Goal: Task Accomplishment & Management: Manage account settings

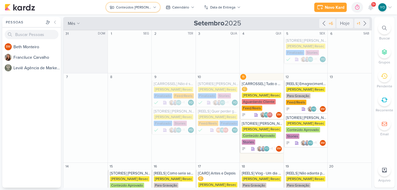
click at [153, 8] on icon at bounding box center [155, 8] width 4 height 4
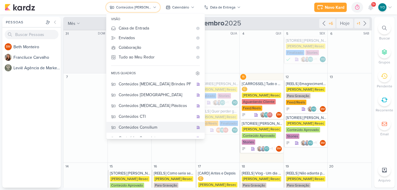
scroll to position [17, 0]
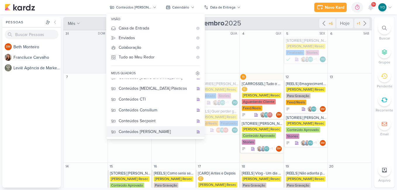
click at [163, 133] on div "Conteúdos [PERSON_NAME]" at bounding box center [156, 132] width 75 height 6
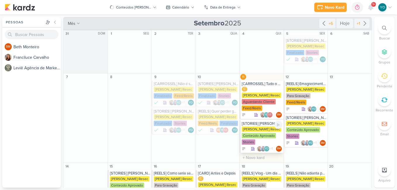
click at [267, 131] on div "[PERSON_NAME] Resec" at bounding box center [262, 129] width 40 height 5
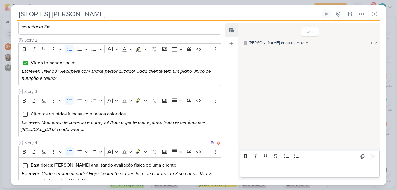
scroll to position [150, 0]
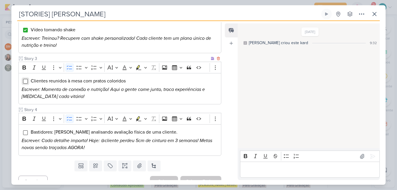
click at [26, 79] on input "Editor editing area: main" at bounding box center [25, 81] width 5 height 5
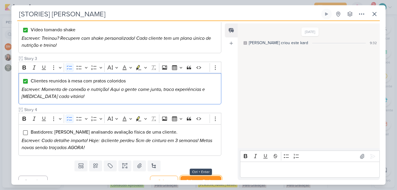
click at [195, 176] on button "Salvar e Fechar" at bounding box center [201, 181] width 41 height 11
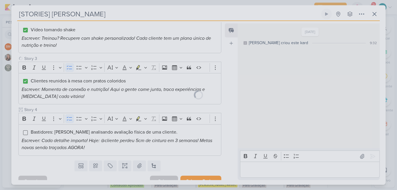
scroll to position [150, 0]
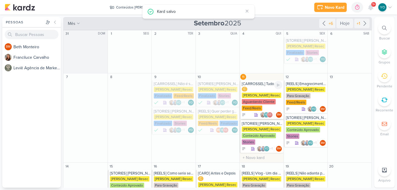
click at [261, 92] on div "C [PERSON_NAME] Resec Aguardando Cliente Feed/Reels" at bounding box center [262, 99] width 41 height 25
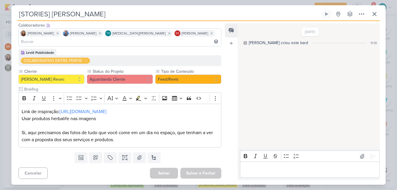
type input "[CARROSSEL] Tudo o que eu como da dieta"
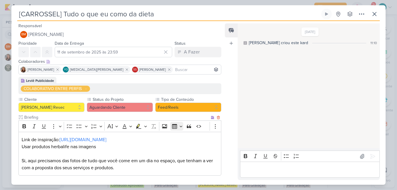
scroll to position [28, 0]
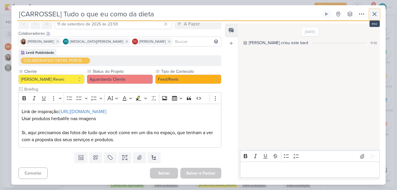
click at [376, 13] on icon at bounding box center [374, 14] width 7 height 7
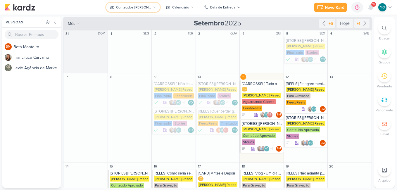
click at [148, 7] on div "Conteúdos [PERSON_NAME]" at bounding box center [133, 7] width 35 height 5
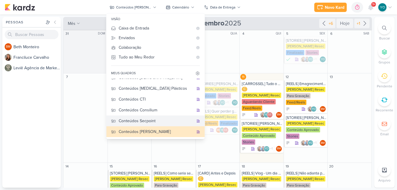
click at [146, 122] on div "Conteúdos Secpoint" at bounding box center [156, 121] width 75 height 6
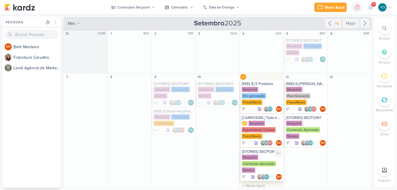
scroll to position [29, 0]
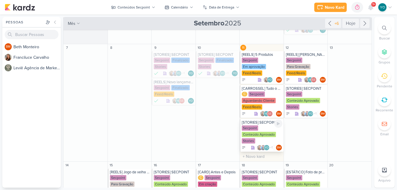
click at [263, 133] on div "Conteúdo Aprovado" at bounding box center [259, 134] width 34 height 5
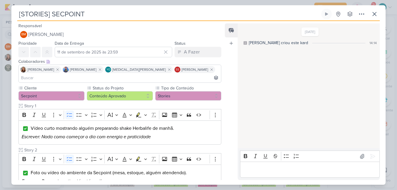
scroll to position [88, 0]
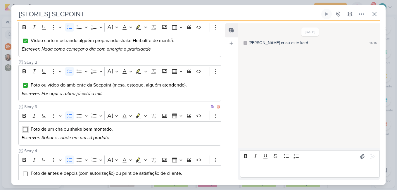
click at [25, 127] on input "Editor editing area: main" at bounding box center [25, 129] width 5 height 5
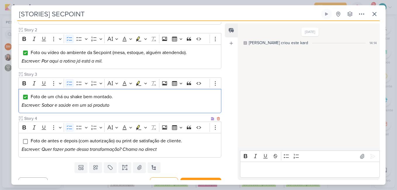
scroll to position [122, 0]
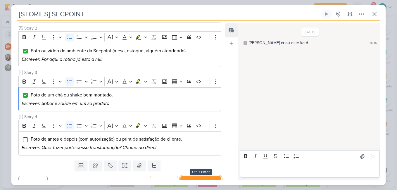
click at [201, 176] on button "Salvar e Fechar" at bounding box center [201, 181] width 41 height 11
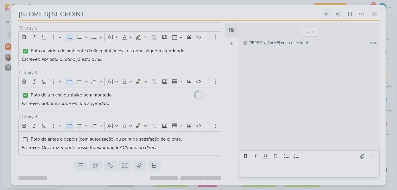
scroll to position [121, 0]
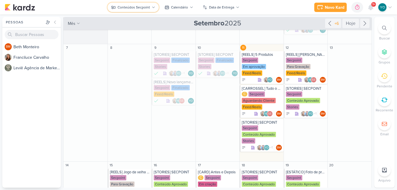
click at [146, 6] on div "Conteúdos Secpoint" at bounding box center [134, 7] width 32 height 5
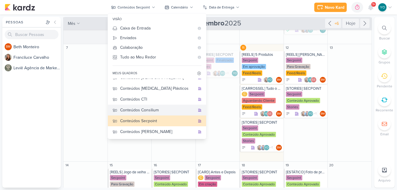
click at [153, 109] on div "Conteúdos Consilium" at bounding box center [157, 110] width 75 height 6
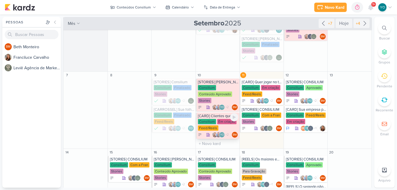
click at [222, 126] on div "Consilium Em criação Feed/Reels" at bounding box center [218, 125] width 41 height 12
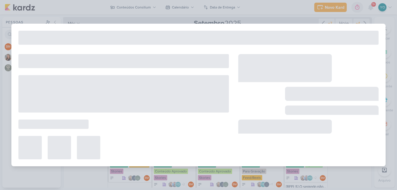
type input "[CARD] Clientes que escolhem a Consilium escolhem crescimento."
type input "10 de setembro de 2025 às 23:59"
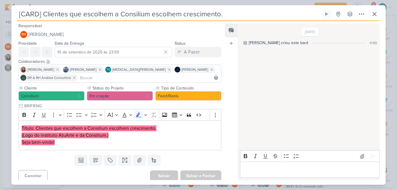
scroll to position [3, 0]
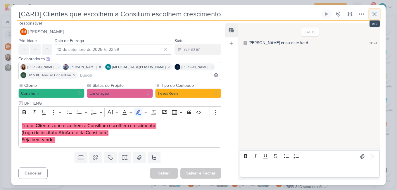
click at [372, 16] on icon at bounding box center [374, 14] width 7 height 7
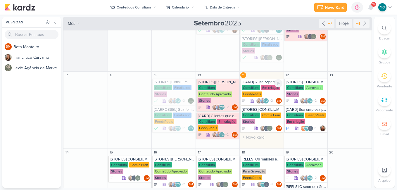
click at [266, 92] on div "Consilium Em criação Feed/Reels" at bounding box center [262, 91] width 41 height 12
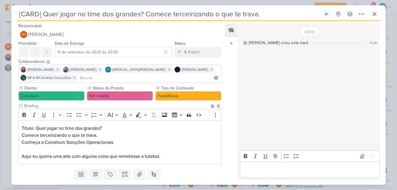
scroll to position [17, 0]
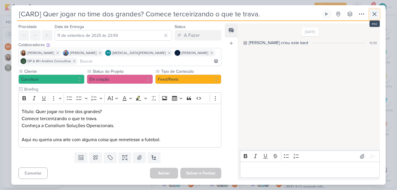
click at [376, 14] on icon at bounding box center [375, 14] width 4 height 4
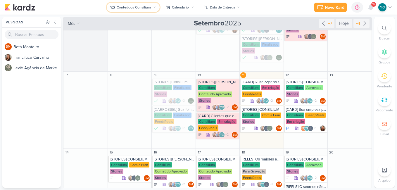
click at [145, 8] on div "Conteúdos Consilium" at bounding box center [134, 7] width 34 height 5
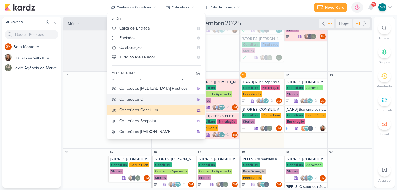
click at [151, 99] on div "Conteúdos CTI" at bounding box center [156, 99] width 75 height 6
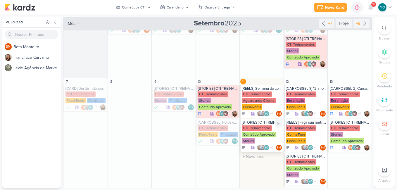
click at [253, 132] on div "Conteúdo Aprovado" at bounding box center [259, 134] width 34 height 5
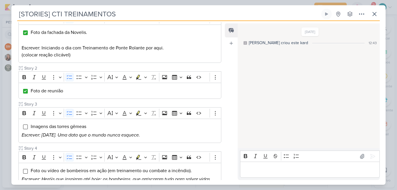
scroll to position [146, 0]
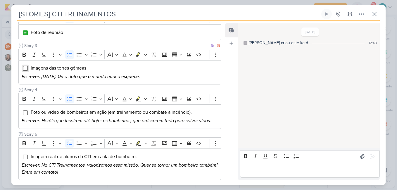
click at [27, 68] on input "Editor editing area: main" at bounding box center [25, 68] width 5 height 5
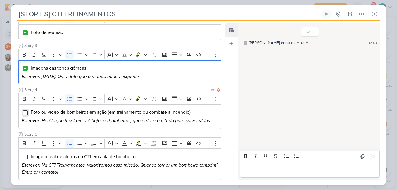
click at [25, 114] on input "Editor editing area: main" at bounding box center [25, 113] width 5 height 5
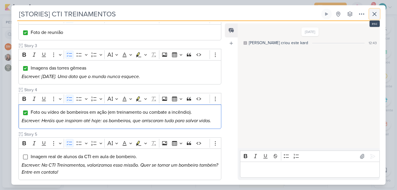
click at [376, 12] on icon at bounding box center [374, 14] width 7 height 7
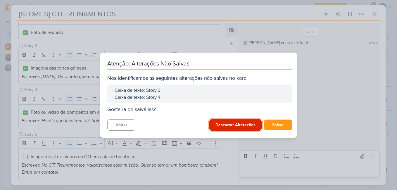
click at [238, 122] on button "Descartar Alterações" at bounding box center [236, 124] width 52 height 11
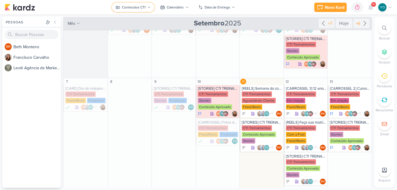
click at [135, 6] on div "Conteúdos CTI" at bounding box center [134, 7] width 24 height 5
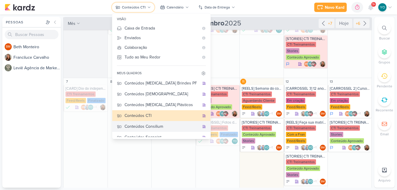
scroll to position [0, 0]
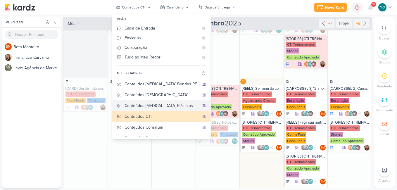
click at [167, 108] on div "Conteúdos [MEDICAL_DATA] Plásticos" at bounding box center [162, 106] width 75 height 6
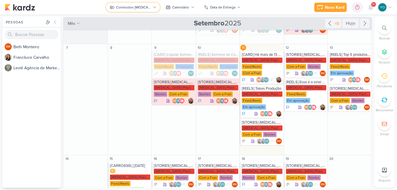
click at [140, 6] on div "Conteúdos [MEDICAL_DATA] Plásticos" at bounding box center [133, 7] width 35 height 5
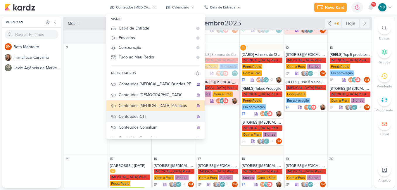
click at [154, 116] on div "Conteúdos CTI" at bounding box center [156, 117] width 75 height 6
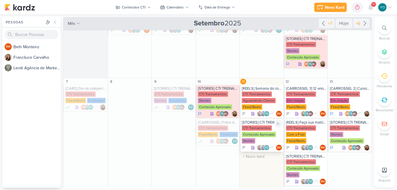
click at [260, 133] on div "Conteúdo Aprovado" at bounding box center [259, 134] width 34 height 5
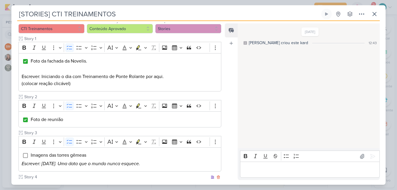
scroll to position [88, 0]
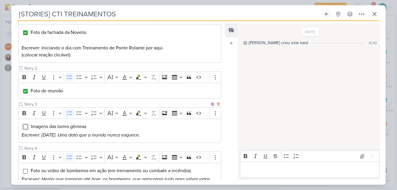
click at [27, 127] on input "Editor editing area: main" at bounding box center [25, 127] width 5 height 5
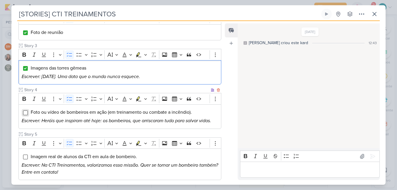
click at [24, 114] on input "Editor editing area: main" at bounding box center [25, 113] width 5 height 5
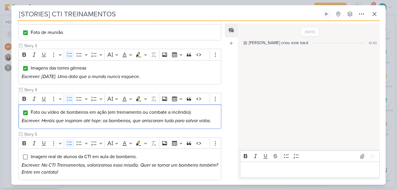
scroll to position [205, 0]
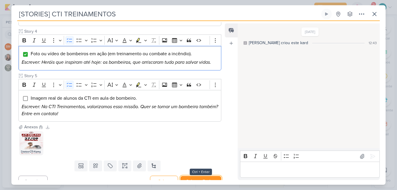
click at [204, 178] on button "Salvar e Fechar" at bounding box center [201, 181] width 41 height 11
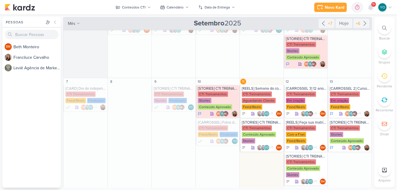
scroll to position [88, 0]
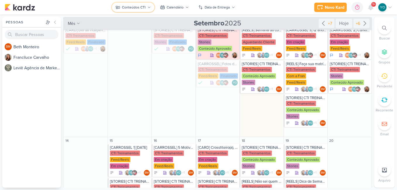
click at [136, 3] on button "Conteúdos CTI" at bounding box center [133, 7] width 42 height 9
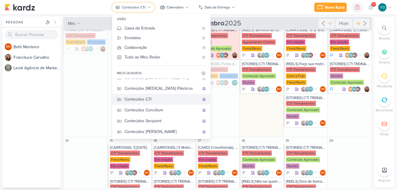
scroll to position [0, 0]
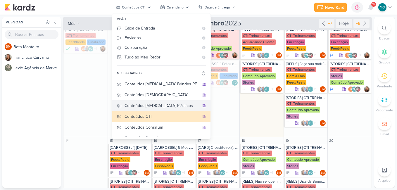
click at [165, 106] on div "Conteúdos [MEDICAL_DATA] Plásticos" at bounding box center [162, 106] width 75 height 6
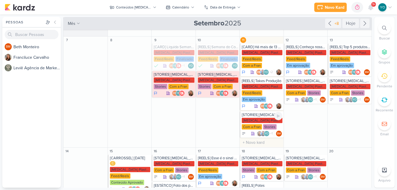
scroll to position [29, 0]
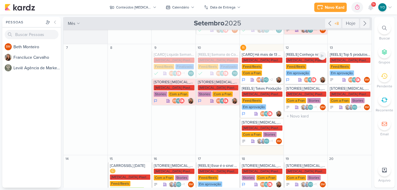
click at [312, 70] on div "[MEDICAL_DATA] Plasticos PJ Feed/Reels Em aprovação" at bounding box center [306, 67] width 41 height 19
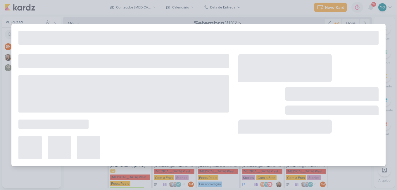
type input "[REELS] Conheça nossa nova coleção"
type input "[DATE] 23:59"
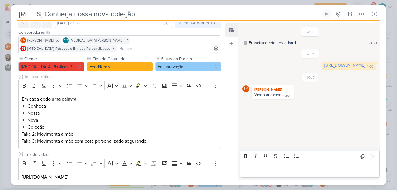
scroll to position [59, 0]
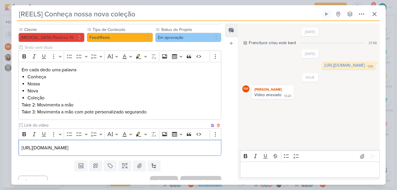
drag, startPoint x: 213, startPoint y: 139, endPoint x: 19, endPoint y: 141, distance: 194.1
click at [19, 141] on div "[URL][DOMAIN_NAME]" at bounding box center [119, 148] width 203 height 16
click at [375, 13] on icon at bounding box center [374, 14] width 7 height 7
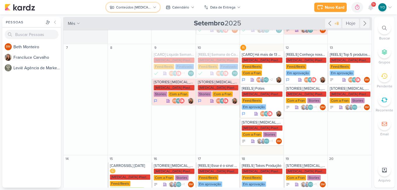
click at [130, 10] on div "Conteúdos [MEDICAL_DATA] Plásticos" at bounding box center [133, 7] width 35 height 5
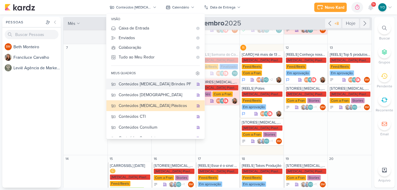
click at [138, 84] on div "Conteúdos [MEDICAL_DATA] Brindes PF" at bounding box center [156, 84] width 75 height 6
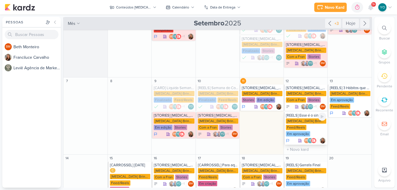
click at [311, 121] on div "[MEDICAL_DATA] Brindes PF Feed/Reels Em aprovação" at bounding box center [306, 128] width 41 height 19
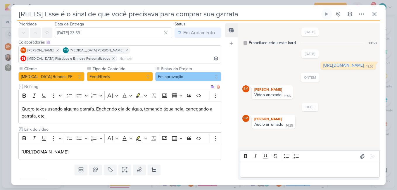
scroll to position [23, 0]
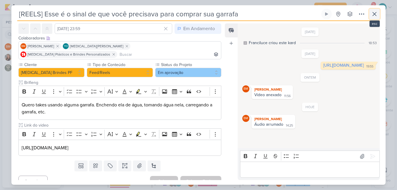
click at [378, 13] on icon at bounding box center [374, 14] width 7 height 7
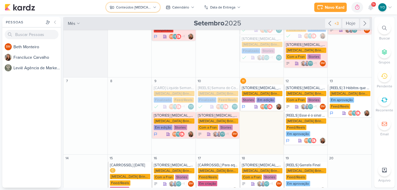
click at [128, 5] on div "Conteúdos [MEDICAL_DATA] Brindes PF" at bounding box center [133, 7] width 35 height 5
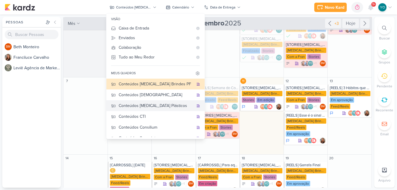
click at [162, 106] on div "Conteúdos [MEDICAL_DATA] Plásticos" at bounding box center [156, 106] width 75 height 6
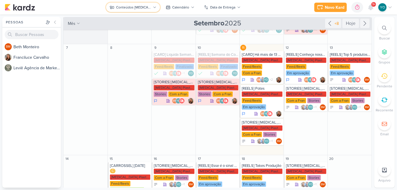
click at [141, 5] on div "Conteúdos [MEDICAL_DATA] Plásticos" at bounding box center [133, 7] width 35 height 5
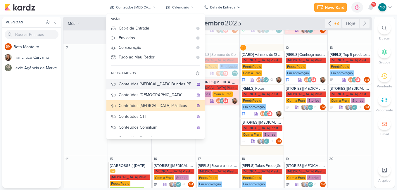
click at [160, 86] on div "Conteúdos [MEDICAL_DATA] Brindes PF" at bounding box center [156, 84] width 75 height 6
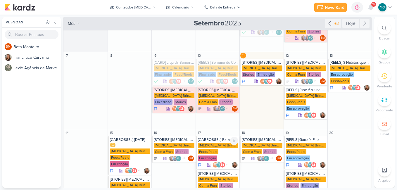
scroll to position [88, 0]
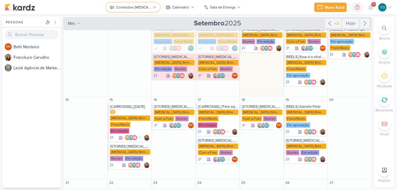
click at [140, 6] on div "Conteúdos [MEDICAL_DATA] Brindes PF" at bounding box center [133, 7] width 35 height 5
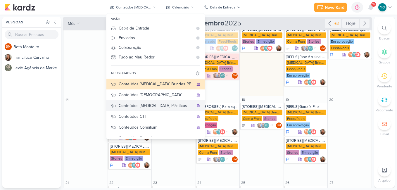
click at [144, 108] on div "Conteúdos [MEDICAL_DATA] Plásticos" at bounding box center [156, 106] width 75 height 6
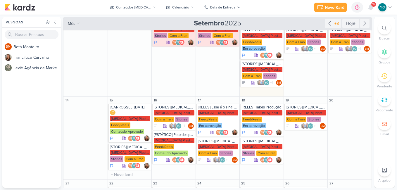
scroll to position [60, 0]
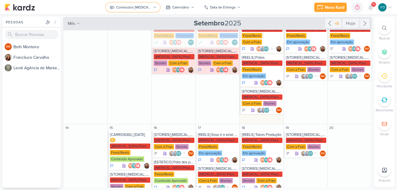
click at [128, 5] on div "Conteúdos [MEDICAL_DATA] Plásticos" at bounding box center [133, 7] width 35 height 5
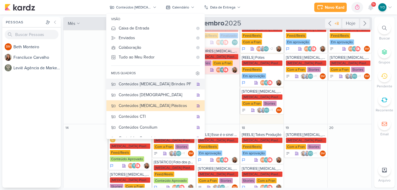
click at [153, 82] on div "Conteúdos [MEDICAL_DATA] Brindes PF" at bounding box center [156, 84] width 75 height 6
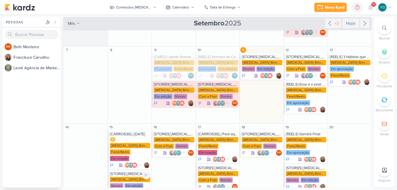
scroll to position [88, 0]
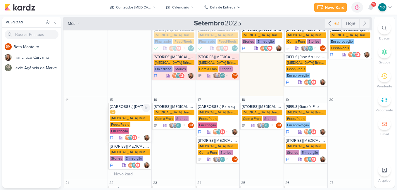
click at [138, 116] on div "[MEDICAL_DATA] Brindes PF" at bounding box center [130, 118] width 41 height 5
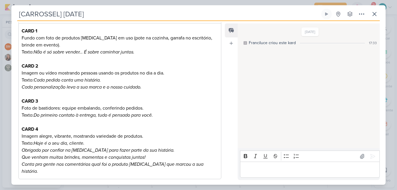
scroll to position [142, 0]
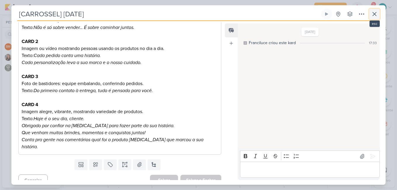
click at [373, 18] on button at bounding box center [375, 14] width 11 height 11
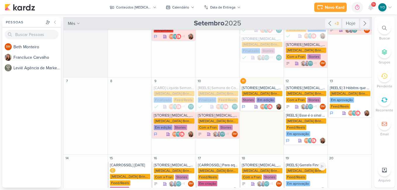
scroll to position [59, 0]
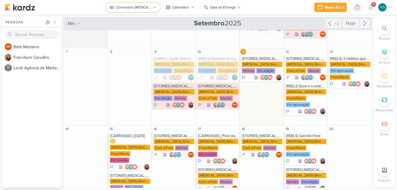
click at [135, 6] on div "Conteúdos [MEDICAL_DATA] Brindes PF" at bounding box center [133, 7] width 35 height 5
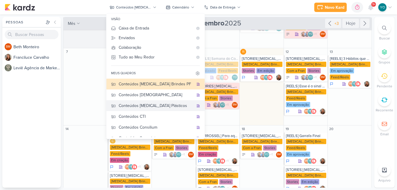
click at [153, 107] on div "Conteúdos [MEDICAL_DATA] Plásticos" at bounding box center [156, 106] width 75 height 6
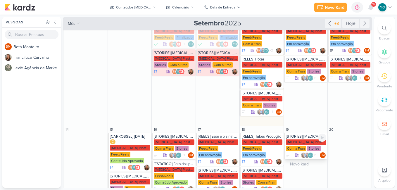
scroll to position [117, 0]
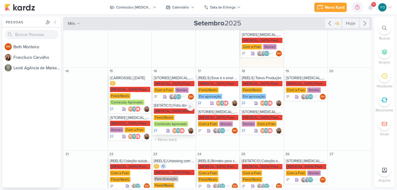
click at [172, 116] on div "Feed/Reels" at bounding box center [164, 117] width 20 height 5
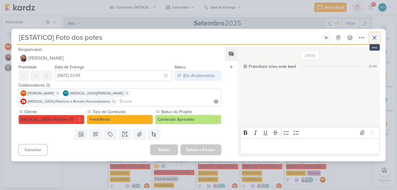
click at [372, 41] on icon at bounding box center [374, 37] width 7 height 7
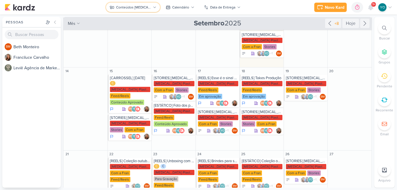
click at [139, 5] on div "Conteúdos [MEDICAL_DATA] Plásticos" at bounding box center [133, 7] width 35 height 5
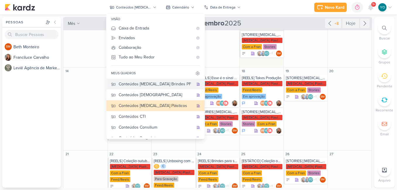
click at [167, 84] on div "Conteúdos [MEDICAL_DATA] Brindes PF" at bounding box center [156, 84] width 75 height 6
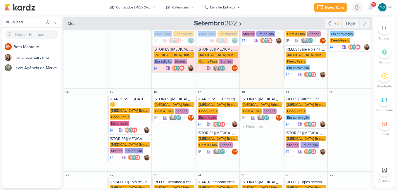
scroll to position [57, 0]
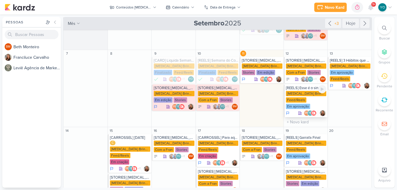
click at [312, 98] on div "[MEDICAL_DATA] Brindes PF Feed/Reels Em aprovação" at bounding box center [306, 100] width 41 height 19
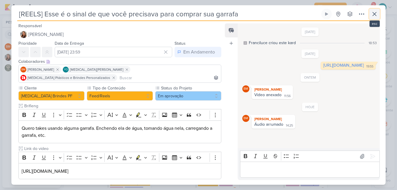
click at [379, 12] on button at bounding box center [375, 14] width 11 height 11
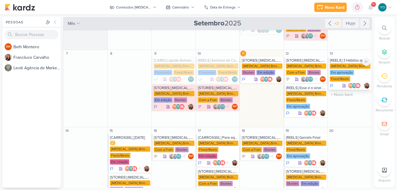
click at [349, 70] on div "[MEDICAL_DATA] Brindes PF Em aprovação Feed/Reels" at bounding box center [350, 73] width 41 height 19
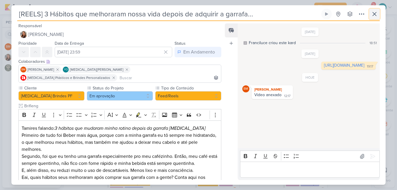
click at [377, 15] on icon at bounding box center [374, 14] width 7 height 7
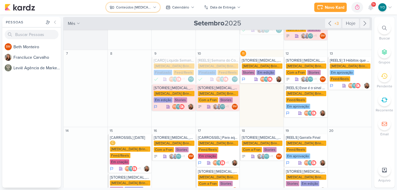
click at [154, 7] on icon at bounding box center [155, 7] width 2 height 1
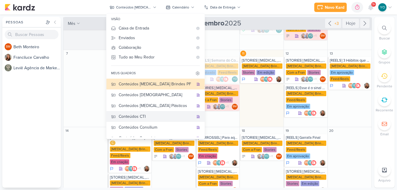
click at [164, 117] on div "Conteúdos CTI" at bounding box center [156, 117] width 75 height 6
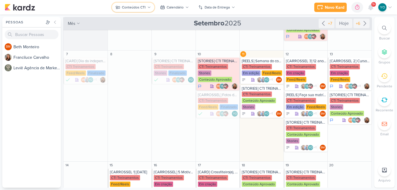
click at [140, 8] on div "Conteúdos CTI" at bounding box center [134, 7] width 24 height 5
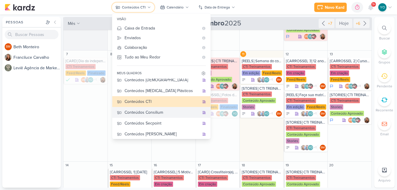
scroll to position [17, 0]
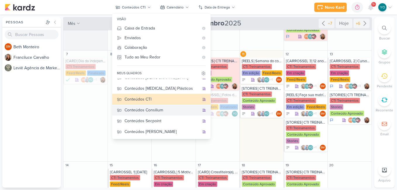
click at [160, 110] on div "Conteúdos Consilium" at bounding box center [162, 110] width 75 height 6
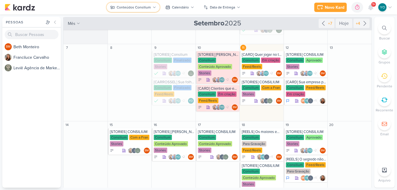
click at [130, 9] on div "Conteúdos Consilium" at bounding box center [134, 7] width 34 height 5
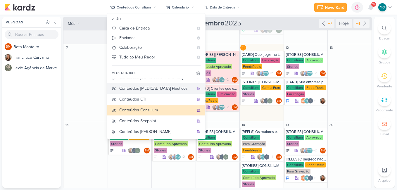
click at [162, 88] on div "Conteúdos [MEDICAL_DATA] Plásticos" at bounding box center [156, 88] width 75 height 6
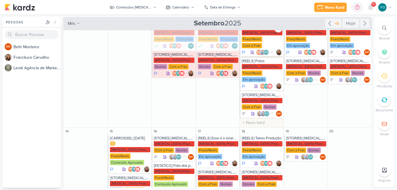
click at [269, 43] on div "[MEDICAL_DATA] Plasticos PJ Feed/Reels Com a Fran" at bounding box center [262, 39] width 41 height 19
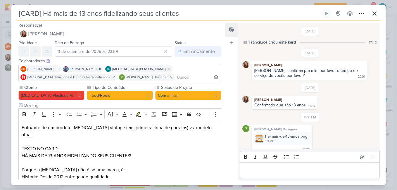
scroll to position [49, 0]
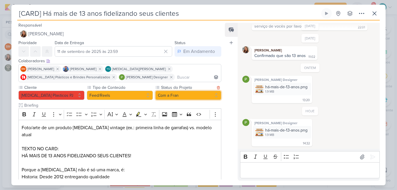
click at [171, 93] on button "Com a Fran" at bounding box center [188, 95] width 66 height 9
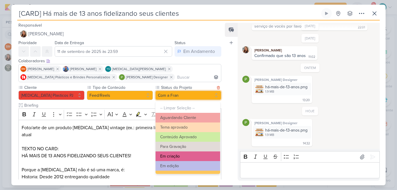
scroll to position [66, 0]
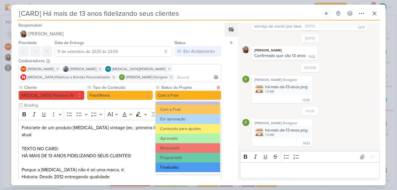
click at [183, 166] on button "Finalizado" at bounding box center [188, 168] width 65 height 10
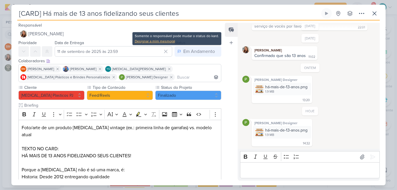
click at [166, 42] on div "Designar a mim mesmo(a)" at bounding box center [177, 41] width 84 height 5
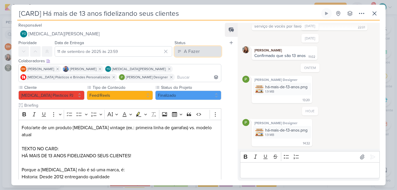
click at [186, 47] on button "A Fazer" at bounding box center [198, 51] width 47 height 11
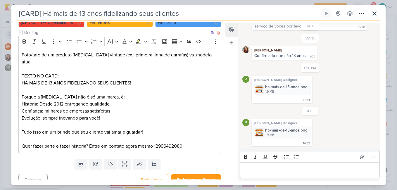
scroll to position [14, 0]
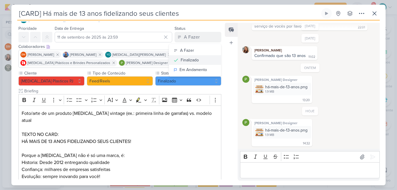
click at [196, 59] on div "Finalizado" at bounding box center [190, 60] width 18 height 6
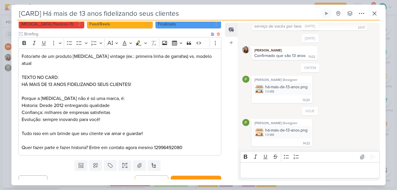
scroll to position [73, 0]
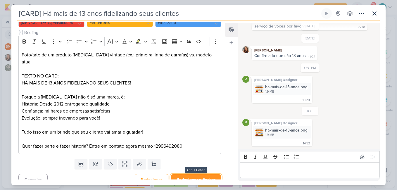
click at [203, 174] on button "Redesignar e Fechar" at bounding box center [196, 179] width 51 height 11
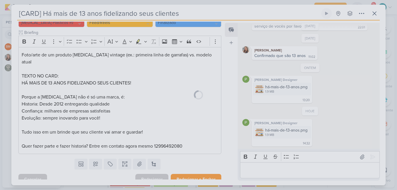
scroll to position [72, 0]
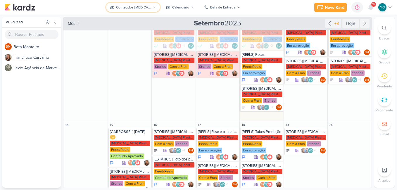
click at [154, 6] on icon at bounding box center [155, 8] width 4 height 4
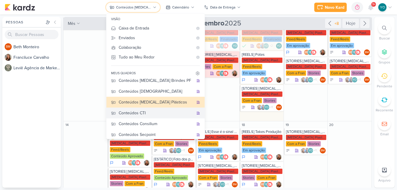
scroll to position [0, 0]
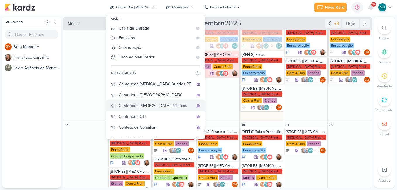
click at [150, 104] on div "Conteúdos [MEDICAL_DATA] Plásticos" at bounding box center [156, 106] width 75 height 6
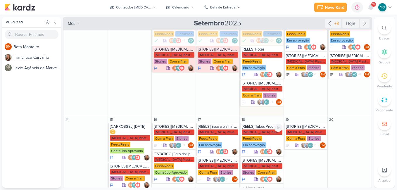
scroll to position [29, 0]
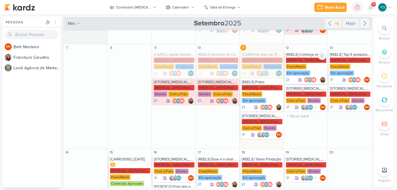
click at [301, 69] on div "[MEDICAL_DATA] Plasticos PJ Feed/Reels Em aprovação" at bounding box center [306, 67] width 41 height 19
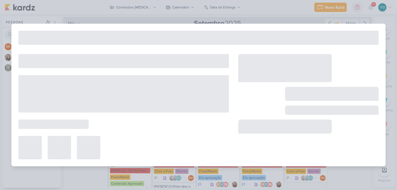
type input "[REELS] Conheça nossa nova coleção"
type input "[DATE] 23:59"
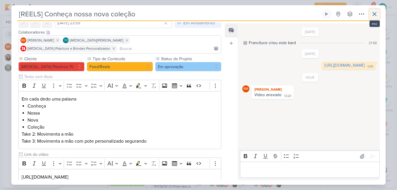
click at [377, 17] on icon at bounding box center [374, 14] width 7 height 7
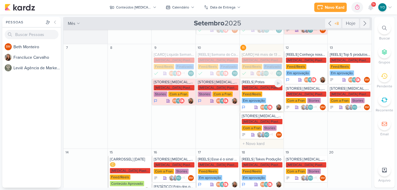
click at [262, 95] on div "[MEDICAL_DATA] Plasticos PJ Feed/Reels Em aprovação" at bounding box center [262, 94] width 41 height 19
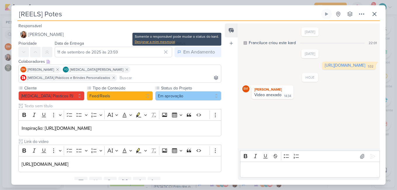
click at [166, 40] on div "Designar a mim mesmo(a)" at bounding box center [177, 41] width 84 height 5
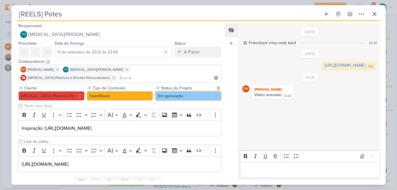
click at [175, 91] on button "Em aprovação" at bounding box center [188, 95] width 66 height 9
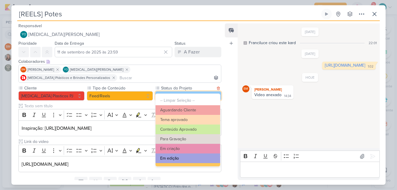
scroll to position [66, 0]
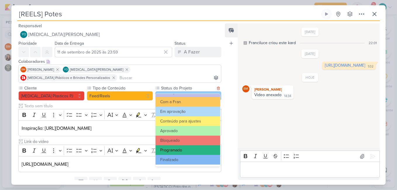
click at [186, 150] on button "Programado" at bounding box center [188, 150] width 65 height 10
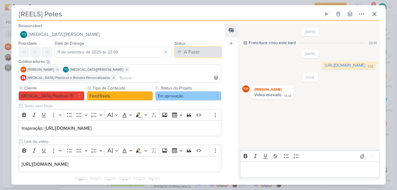
click at [201, 48] on button "A Fazer" at bounding box center [198, 52] width 47 height 11
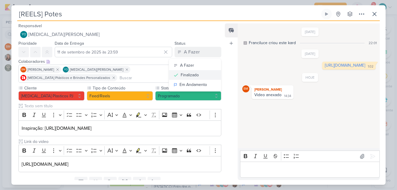
click at [194, 73] on div "Finalizado" at bounding box center [190, 75] width 18 height 6
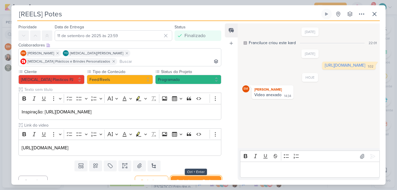
click at [193, 176] on button "Redesignar e Fechar" at bounding box center [196, 181] width 51 height 11
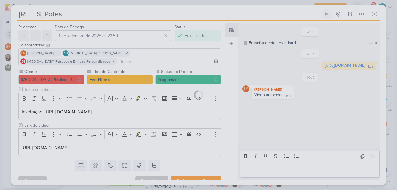
scroll to position [16, 0]
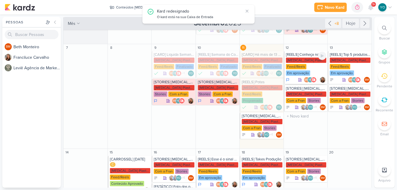
click at [309, 66] on div "[MEDICAL_DATA] Plasticos PJ Feed/Reels Em aprovação" at bounding box center [306, 67] width 41 height 19
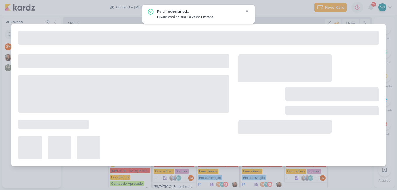
type input "[REELS] Conheça nossa nova coleção"
type input "[DATE] 23:59"
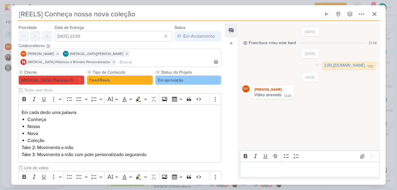
scroll to position [0, 0]
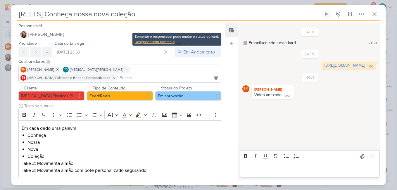
click at [166, 41] on div "Designar a mim mesmo(a)" at bounding box center [177, 41] width 84 height 5
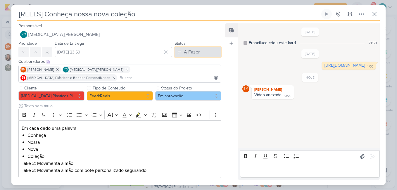
click at [193, 53] on div "A Fazer" at bounding box center [192, 52] width 16 height 7
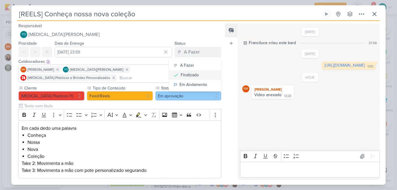
click at [195, 76] on div "Finalizado" at bounding box center [190, 75] width 18 height 6
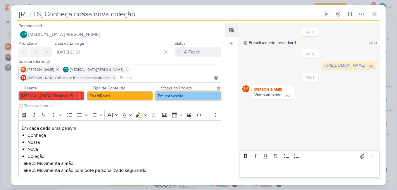
click at [189, 91] on button "Em aprovação" at bounding box center [188, 95] width 66 height 9
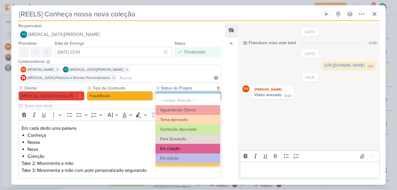
scroll to position [66, 0]
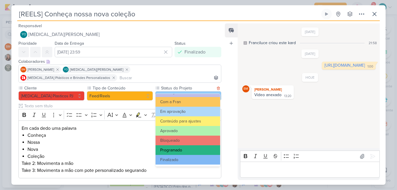
click at [194, 150] on button "Programado" at bounding box center [188, 150] width 65 height 10
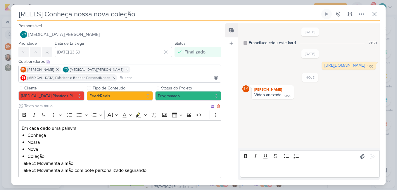
scroll to position [59, 0]
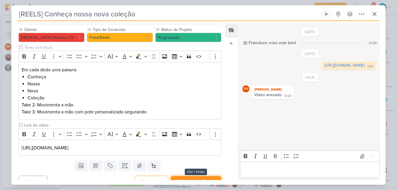
click at [192, 176] on button "Redesignar e Fechar" at bounding box center [196, 181] width 51 height 11
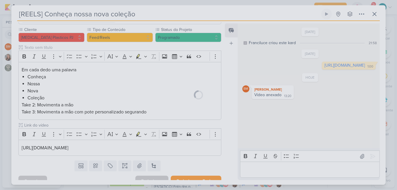
scroll to position [58, 0]
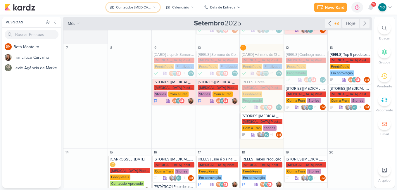
click at [146, 3] on button "Conteúdos [MEDICAL_DATA] Plásticos" at bounding box center [133, 7] width 54 height 9
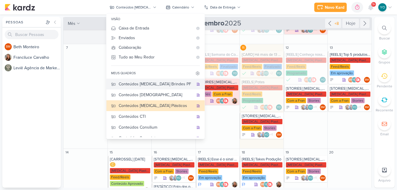
click at [160, 85] on div "Conteúdos [MEDICAL_DATA] Brindes PF" at bounding box center [156, 84] width 75 height 6
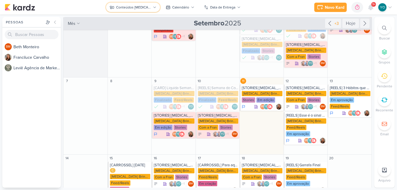
click at [154, 7] on icon at bounding box center [155, 7] width 2 height 1
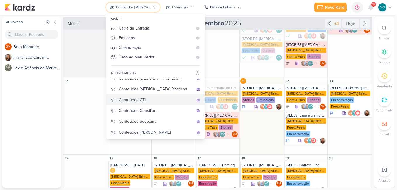
scroll to position [17, 0]
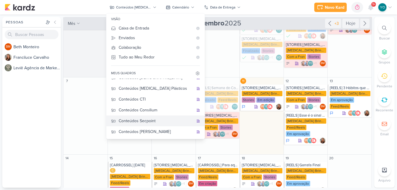
click at [155, 122] on div "Conteúdos Secpoint" at bounding box center [156, 121] width 75 height 6
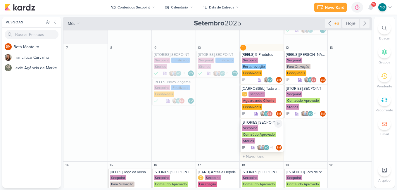
click at [262, 129] on div "Secpoint Conteúdo Aprovado Stories" at bounding box center [262, 135] width 41 height 19
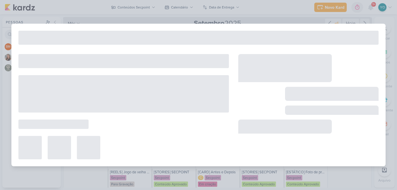
type input "[STORIES] SECPOINT"
type input "11 de setembro de 2025 às 23:59"
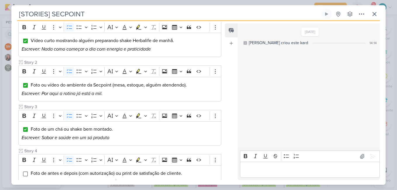
scroll to position [122, 0]
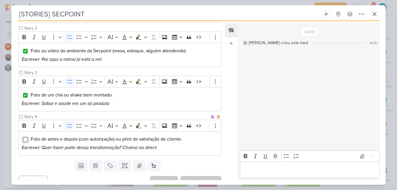
click at [26, 138] on input "Editor editing area: main" at bounding box center [25, 140] width 5 height 5
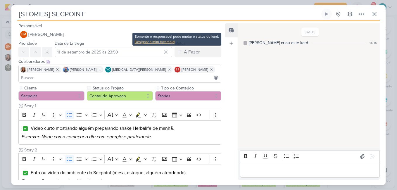
click at [169, 43] on div "Designar a mim mesmo(a)" at bounding box center [177, 41] width 84 height 5
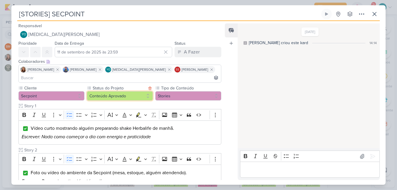
click at [146, 91] on button "Conteúdo Aprovado" at bounding box center [120, 95] width 66 height 9
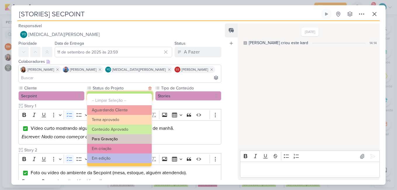
scroll to position [66, 0]
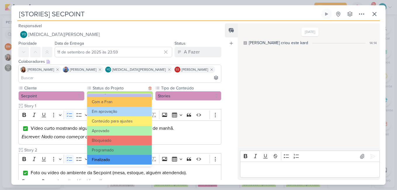
click at [127, 156] on button "Finalizado" at bounding box center [119, 160] width 65 height 10
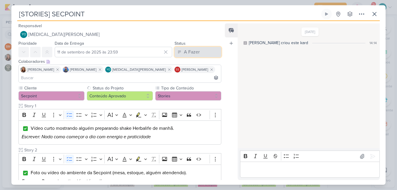
click at [188, 55] on div "A Fazer" at bounding box center [192, 52] width 16 height 7
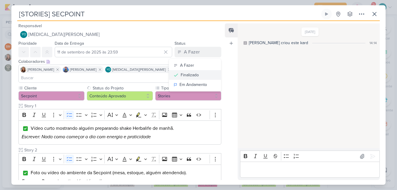
click at [182, 76] on div "Finalizado" at bounding box center [190, 75] width 18 height 6
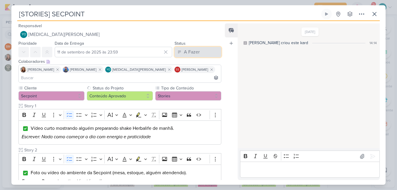
click at [200, 55] on button "A Fazer" at bounding box center [198, 52] width 47 height 11
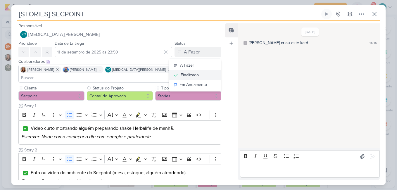
click at [198, 75] on button "Finalizado" at bounding box center [195, 75] width 52 height 10
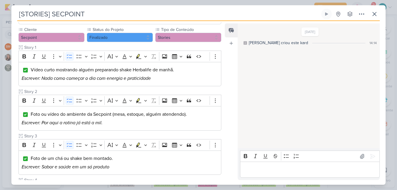
scroll to position [122, 0]
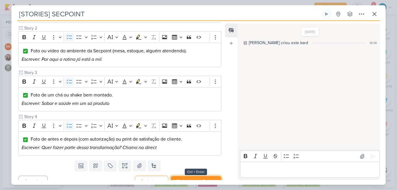
click at [205, 176] on button "Redesignar e Fechar" at bounding box center [196, 181] width 51 height 11
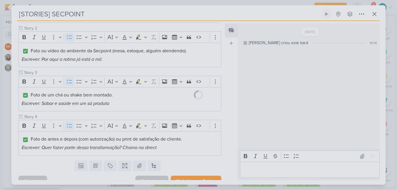
scroll to position [121, 0]
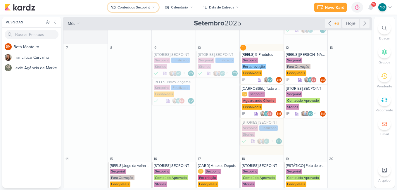
click at [149, 8] on div "Conteúdos Secpoint" at bounding box center [134, 7] width 32 height 5
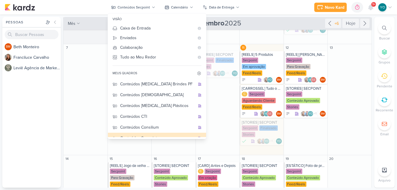
click at [163, 146] on div "Conteúdos [PERSON_NAME]" at bounding box center [157, 149] width 75 height 6
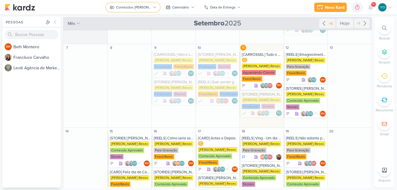
click at [143, 6] on div "Conteúdos [PERSON_NAME]" at bounding box center [133, 7] width 35 height 5
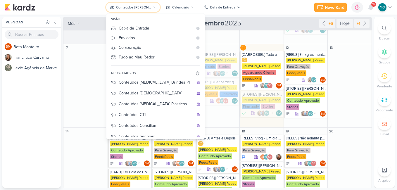
scroll to position [0, 0]
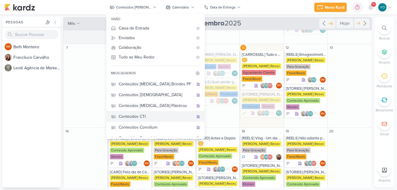
click at [151, 116] on div "Conteúdos CTI" at bounding box center [156, 117] width 75 height 6
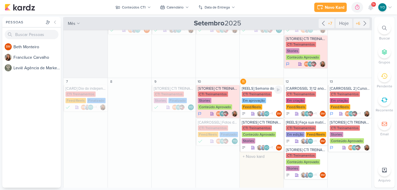
click at [253, 100] on div "Em aprovação" at bounding box center [254, 100] width 24 height 5
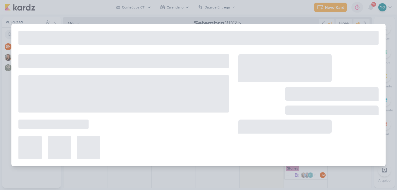
type input "[REELS] Semana do consumidor"
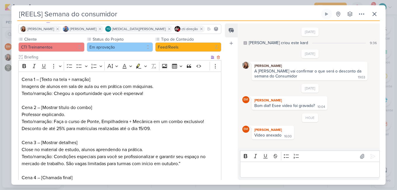
scroll to position [59, 0]
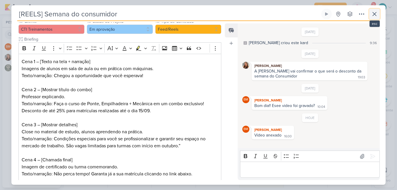
click at [374, 14] on icon at bounding box center [374, 14] width 7 height 7
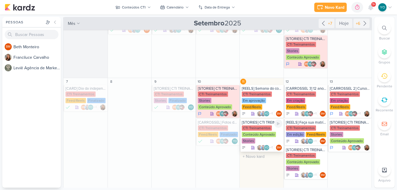
click at [261, 141] on div "CTI Treinamentos Conteúdo Aprovado Stories" at bounding box center [262, 135] width 41 height 19
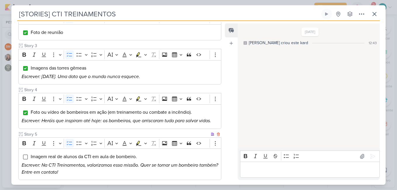
scroll to position [205, 0]
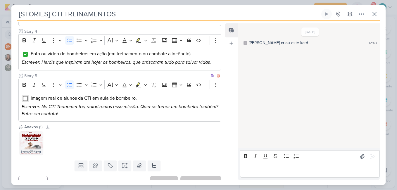
click at [27, 98] on input "Editor editing area: main" at bounding box center [25, 98] width 5 height 5
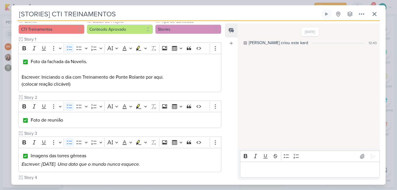
scroll to position [0, 0]
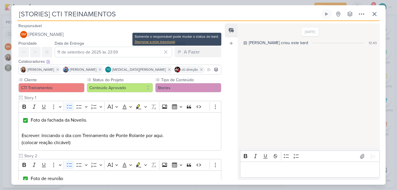
click at [174, 41] on div "Designar a mim mesmo(a)" at bounding box center [177, 41] width 84 height 5
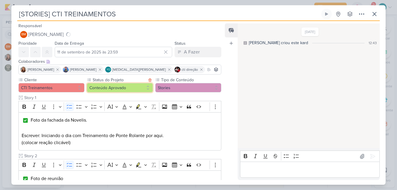
click at [139, 87] on button "Conteúdo Aprovado" at bounding box center [120, 87] width 66 height 9
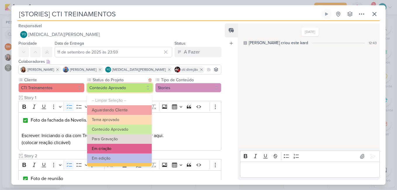
scroll to position [66, 0]
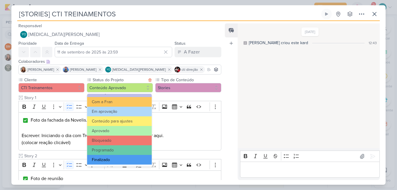
click at [116, 160] on button "Finalizado" at bounding box center [119, 160] width 65 height 10
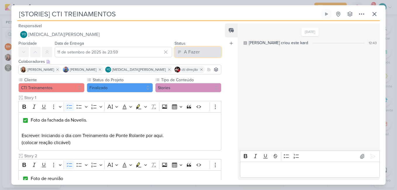
click at [200, 52] on button "A Fazer" at bounding box center [198, 52] width 47 height 11
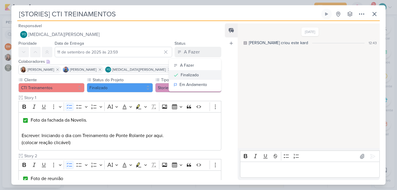
click at [192, 75] on div "Finalizado" at bounding box center [190, 75] width 18 height 6
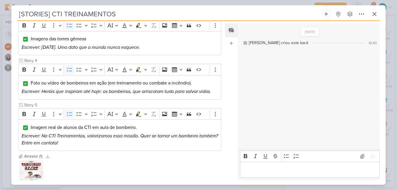
scroll to position [213, 0]
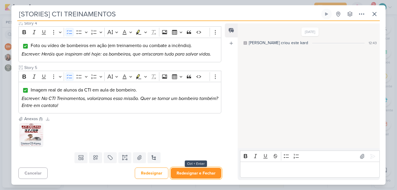
click at [196, 174] on button "Redesignar e Fechar" at bounding box center [196, 173] width 51 height 11
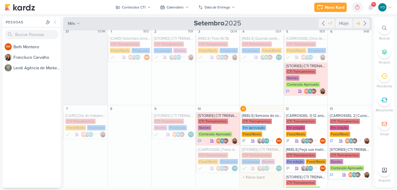
scroll to position [0, 0]
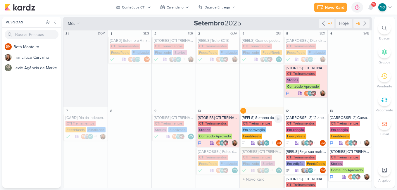
click at [265, 131] on div "CTI Treinamentos Em aprovação Feed/Reels" at bounding box center [262, 130] width 41 height 19
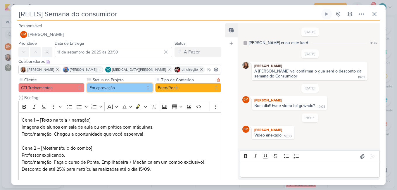
click at [133, 86] on button "Em aprovação" at bounding box center [120, 87] width 66 height 9
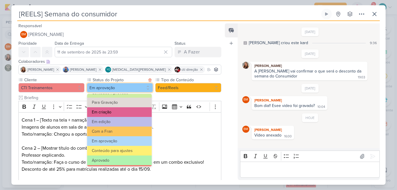
scroll to position [66, 0]
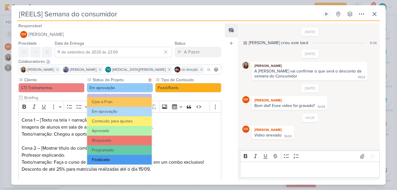
click at [122, 161] on button "Finalizado" at bounding box center [119, 160] width 65 height 10
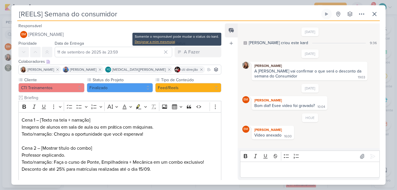
click at [165, 43] on div "Designar a mim mesmo(a)" at bounding box center [177, 41] width 84 height 5
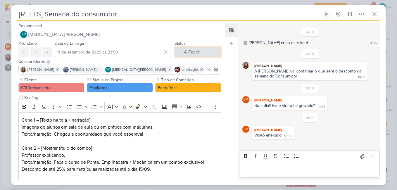
click at [190, 52] on div "A Fazer" at bounding box center [192, 52] width 16 height 7
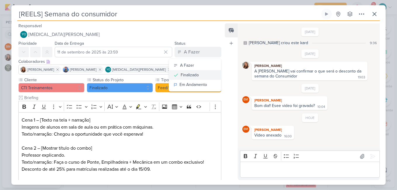
click at [188, 75] on div "Finalizado" at bounding box center [190, 75] width 18 height 6
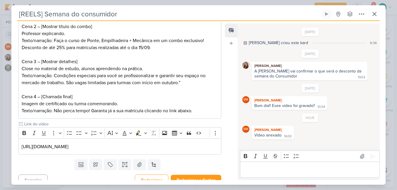
scroll to position [129, 0]
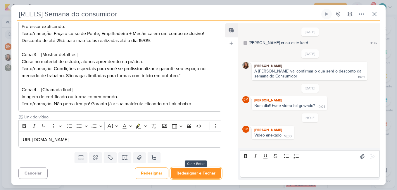
click at [200, 174] on button "Redesignar e Fechar" at bounding box center [196, 173] width 51 height 11
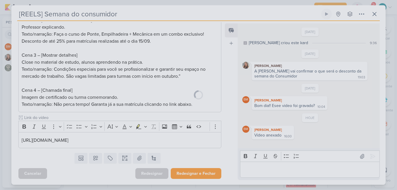
scroll to position [128, 0]
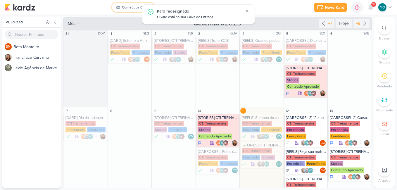
click at [128, 8] on div "Conteúdos CTI" at bounding box center [134, 7] width 24 height 5
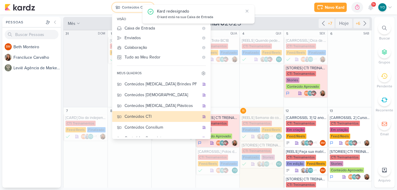
scroll to position [17, 0]
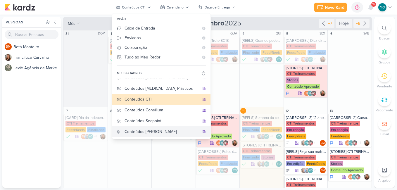
click at [163, 131] on div "Conteúdos [PERSON_NAME]" at bounding box center [162, 132] width 75 height 6
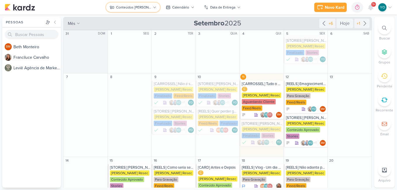
click at [132, 8] on div "Conteúdos [PERSON_NAME]" at bounding box center [133, 7] width 35 height 5
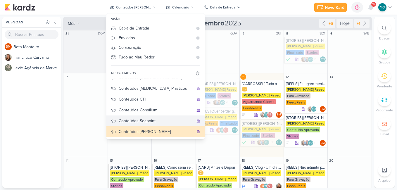
click at [158, 120] on div "Conteúdos Secpoint" at bounding box center [156, 121] width 75 height 6
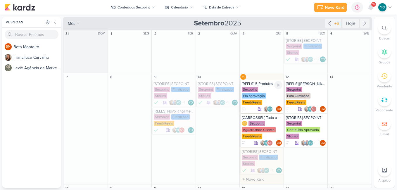
click at [261, 96] on div "Em aprovação" at bounding box center [254, 95] width 24 height 5
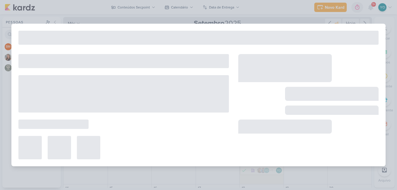
type input "[REELS] 5 Produtos"
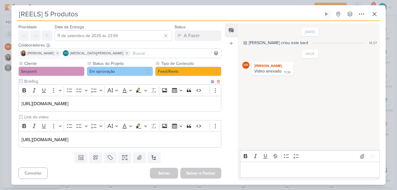
scroll to position [0, 0]
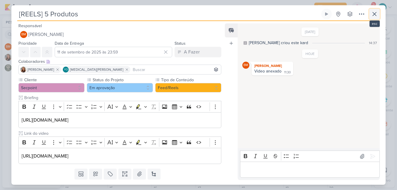
click at [374, 15] on icon at bounding box center [375, 14] width 4 height 4
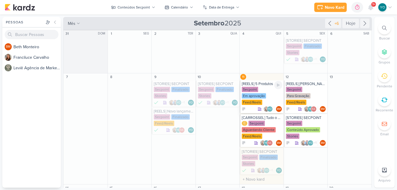
click at [262, 92] on div "Secpoint Em aprovação Feed/Reels" at bounding box center [262, 96] width 41 height 19
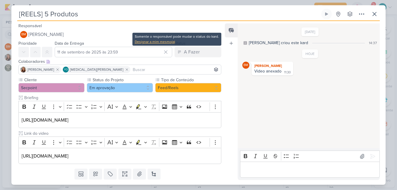
click at [167, 42] on div "Designar a mim mesmo(a)" at bounding box center [177, 41] width 84 height 5
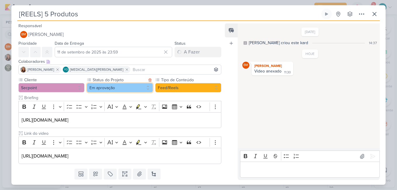
click at [131, 90] on button "Em aprovação" at bounding box center [120, 87] width 66 height 9
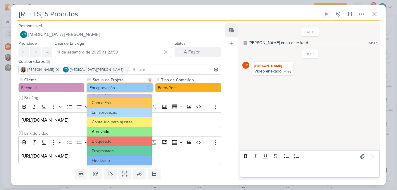
scroll to position [66, 0]
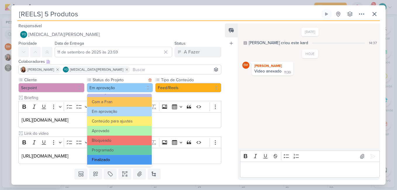
click at [133, 160] on button "Finalizado" at bounding box center [119, 160] width 65 height 10
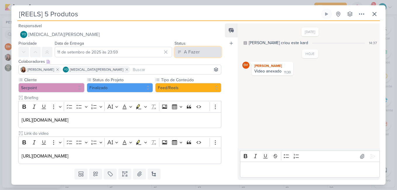
click at [188, 54] on div "A Fazer" at bounding box center [192, 52] width 16 height 7
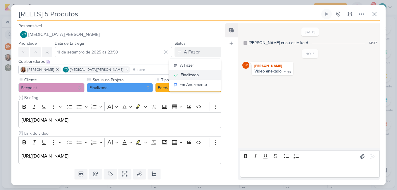
click at [190, 73] on div "Finalizado" at bounding box center [190, 75] width 18 height 6
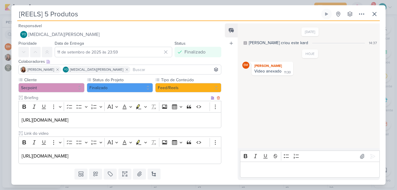
scroll to position [16, 0]
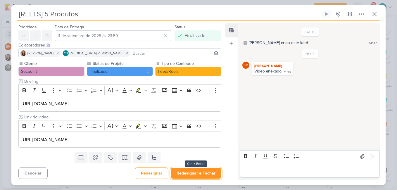
click at [207, 175] on button "Redesignar e Fechar" at bounding box center [196, 173] width 51 height 11
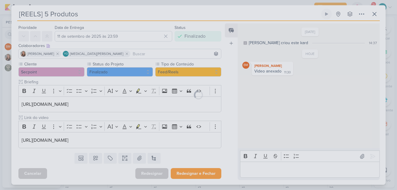
scroll to position [16, 0]
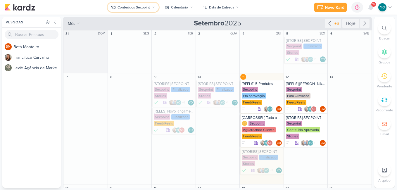
click at [144, 8] on div "Conteúdos Secpoint" at bounding box center [134, 7] width 32 height 5
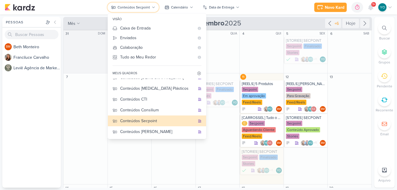
scroll to position [0, 0]
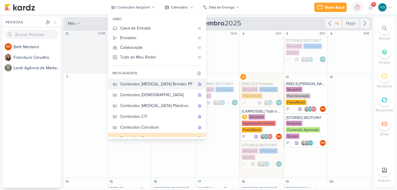
click at [161, 86] on div "Conteúdos [MEDICAL_DATA] Brindes PF" at bounding box center [157, 84] width 75 height 6
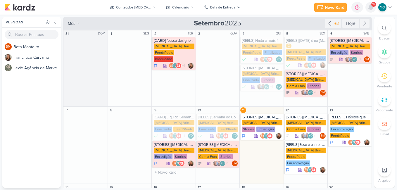
click at [370, 6] on icon at bounding box center [371, 7] width 5 height 5
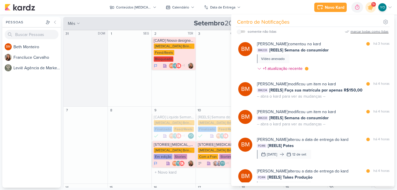
click at [354, 31] on div "marcar todas como lidas" at bounding box center [370, 31] width 38 height 5
